Goal: Task Accomplishment & Management: Use online tool/utility

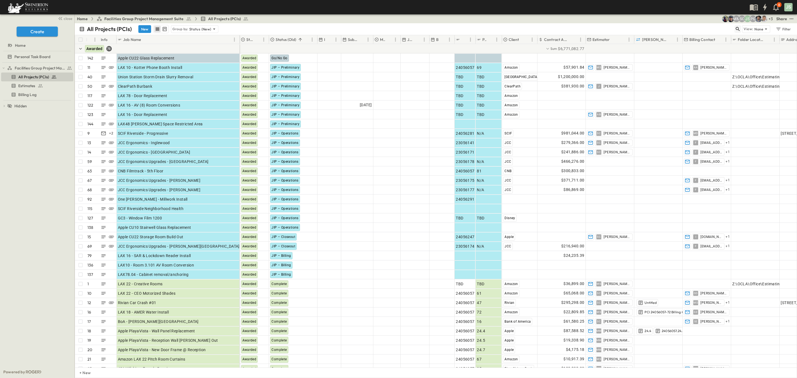
click at [531, 28] on icon "button" at bounding box center [738, 29] width 6 height 6
click at [531, 31] on input "text" at bounding box center [708, 29] width 39 height 8
click at [531, 27] on input "*****" at bounding box center [708, 29] width 39 height 8
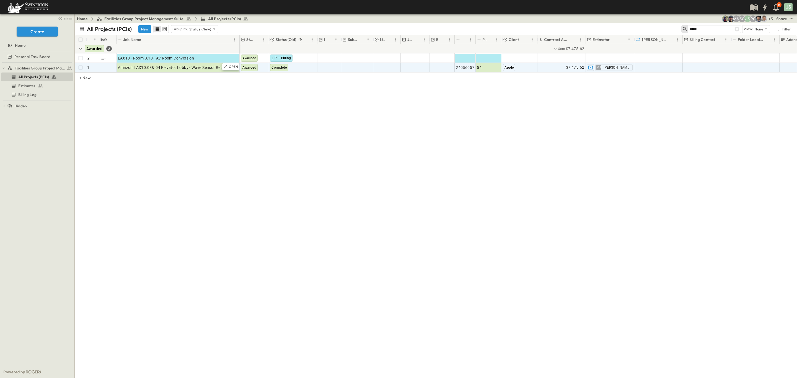
type input "*****"
click at [195, 68] on span "Amazon LAX10.03&.04 Elevator Lobby - Wave Sensor Repair" at bounding box center [173, 68] width 110 height 6
click at [235, 69] on p "OPEN" at bounding box center [233, 66] width 9 height 4
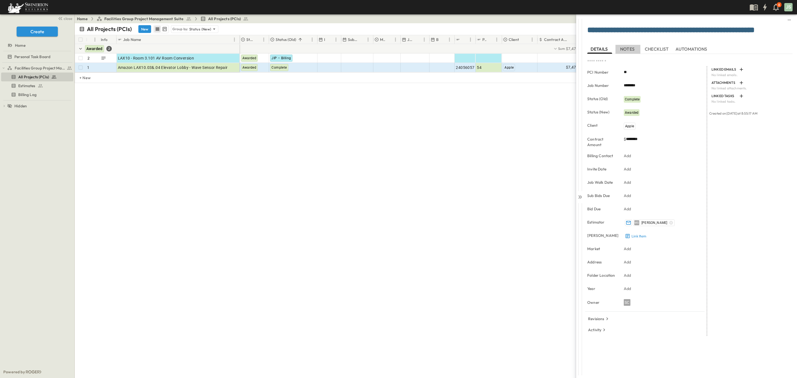
click at [531, 47] on span "NOTES" at bounding box center [627, 49] width 15 height 5
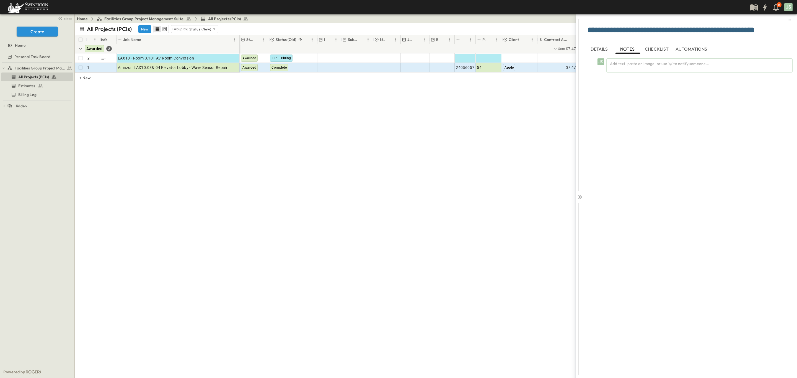
click at [531, 48] on span "CHECKLIST" at bounding box center [657, 49] width 25 height 5
click at [531, 45] on button "AUTOMATIONS" at bounding box center [691, 49] width 35 height 9
click at [531, 47] on span "DETAILS" at bounding box center [600, 49] width 18 height 5
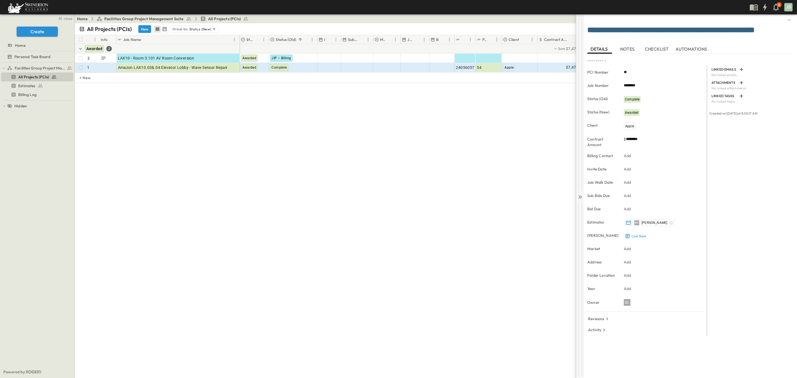
click at [531, 199] on icon at bounding box center [580, 197] width 6 height 6
